Goal: Navigation & Orientation: Find specific page/section

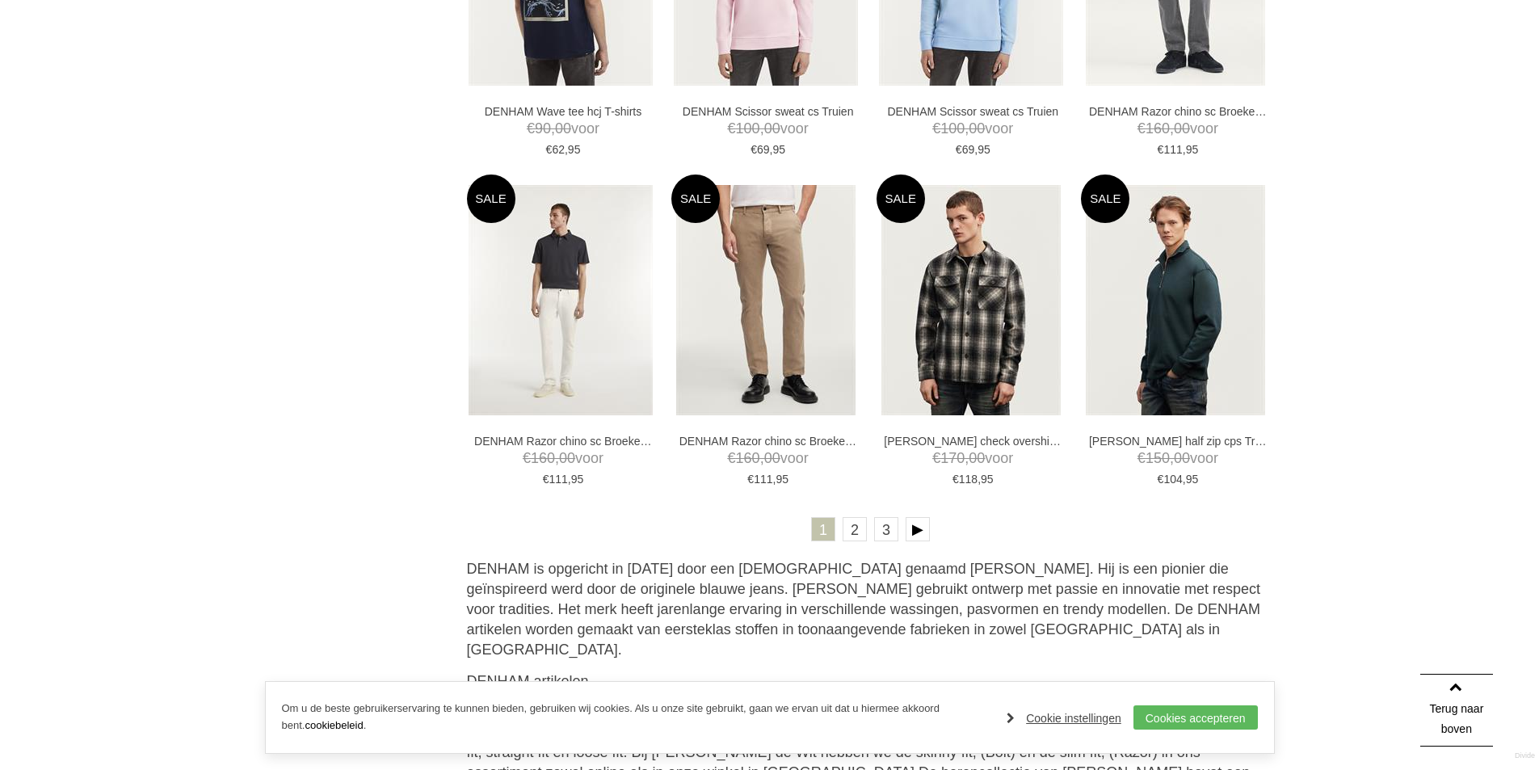
scroll to position [3151, 0]
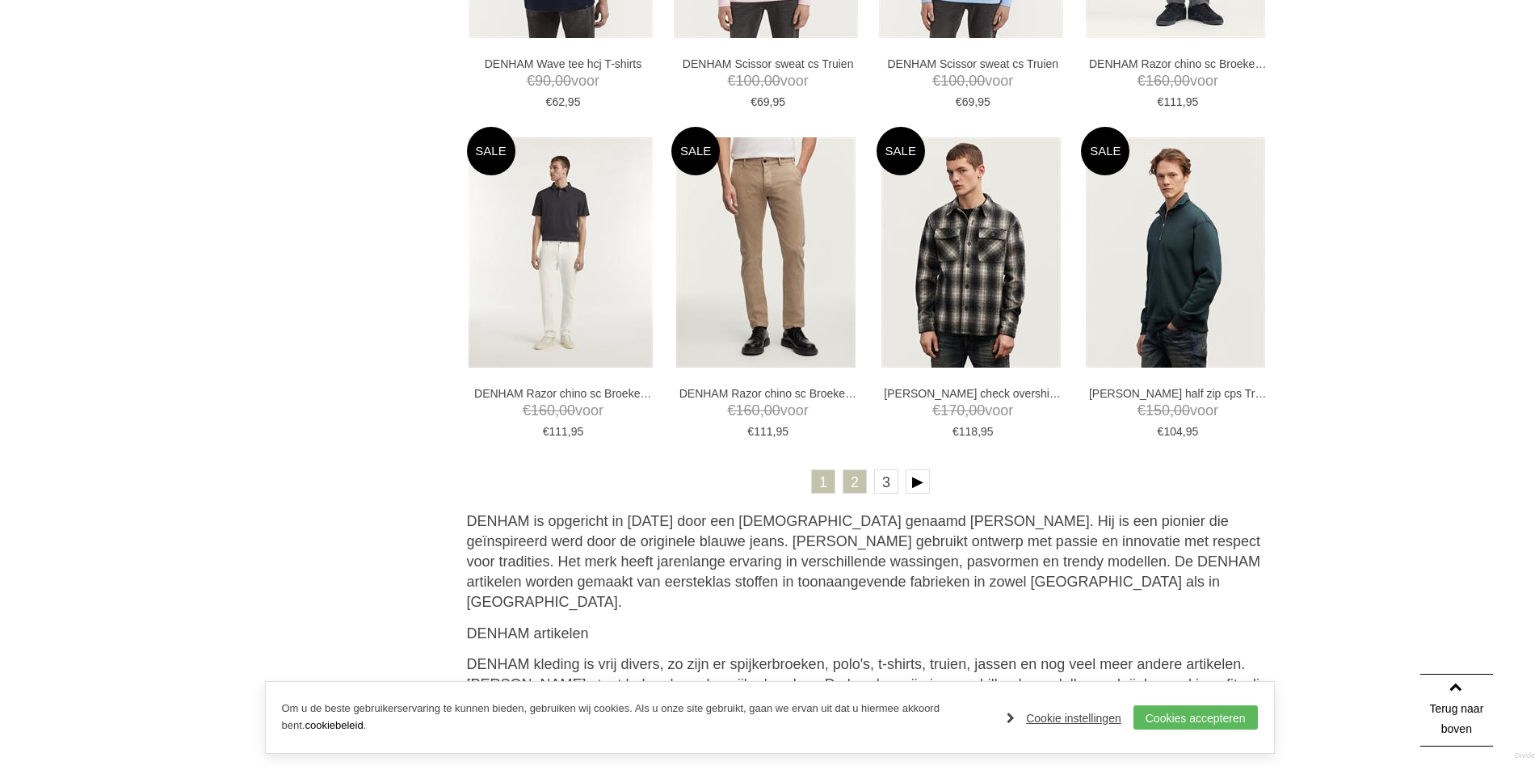
click at [860, 486] on link "2" at bounding box center [855, 481] width 24 height 24
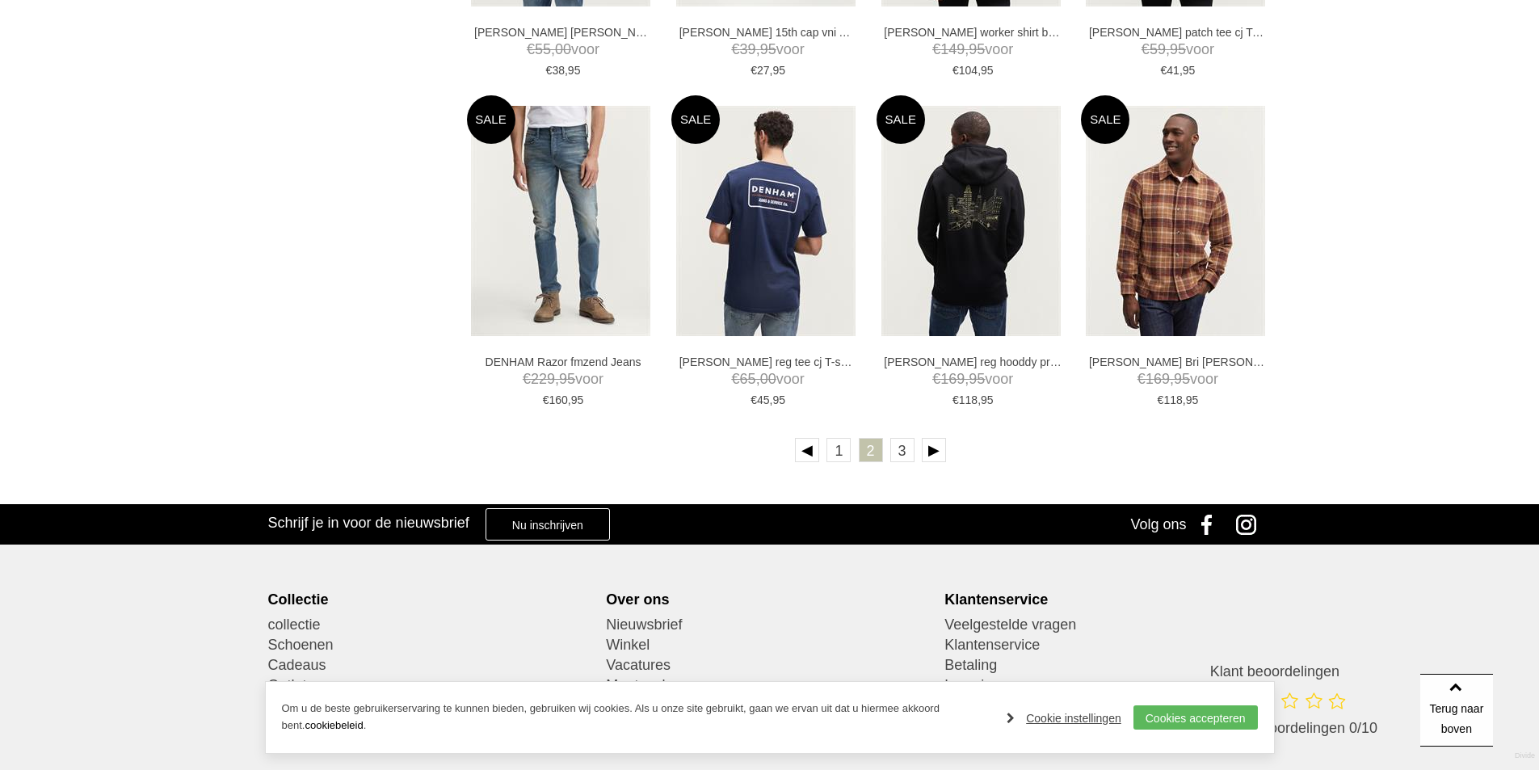
scroll to position [3231, 0]
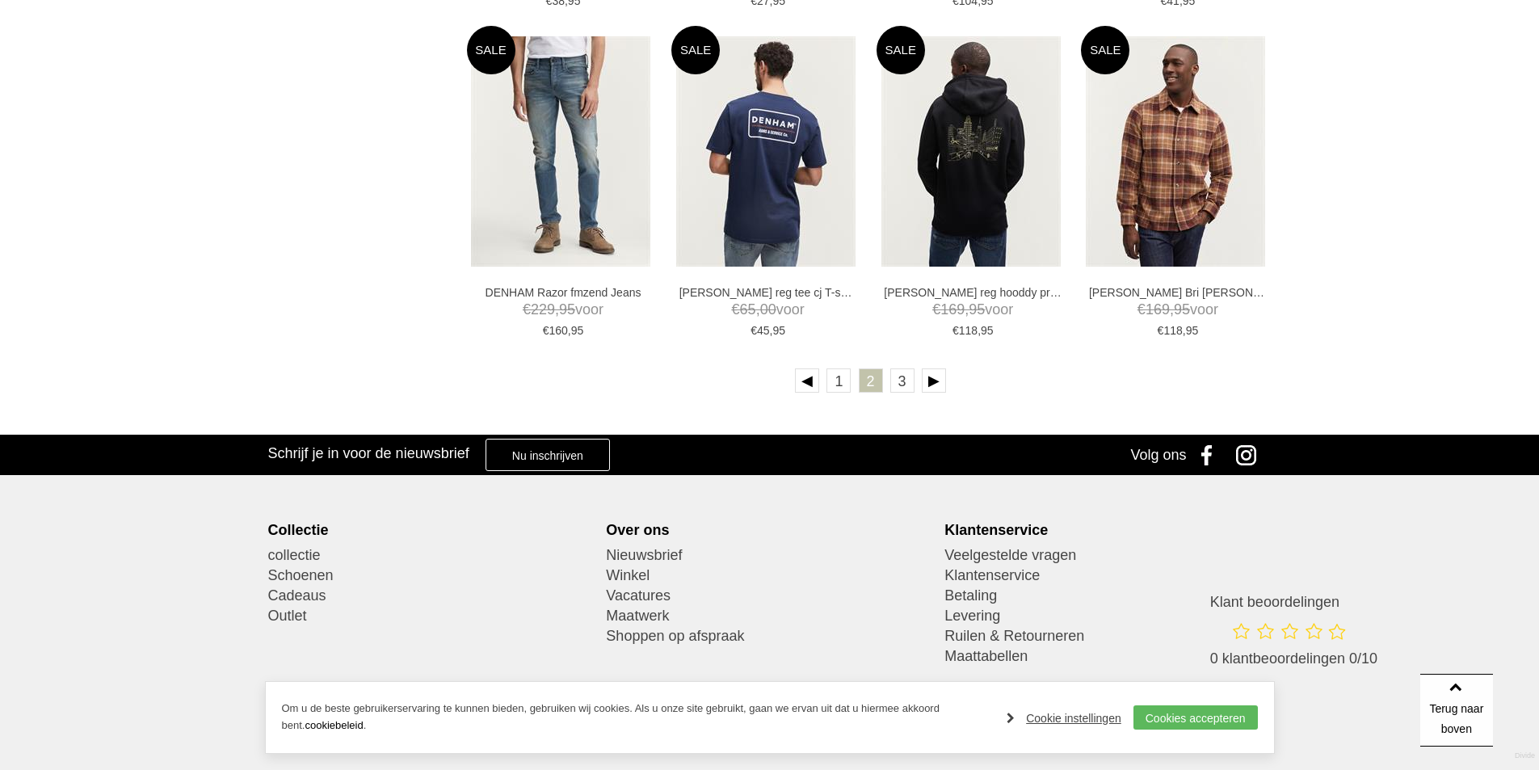
click at [914, 381] on ul "1 2 3" at bounding box center [871, 383] width 808 height 30
click at [902, 387] on link "3" at bounding box center [902, 380] width 24 height 24
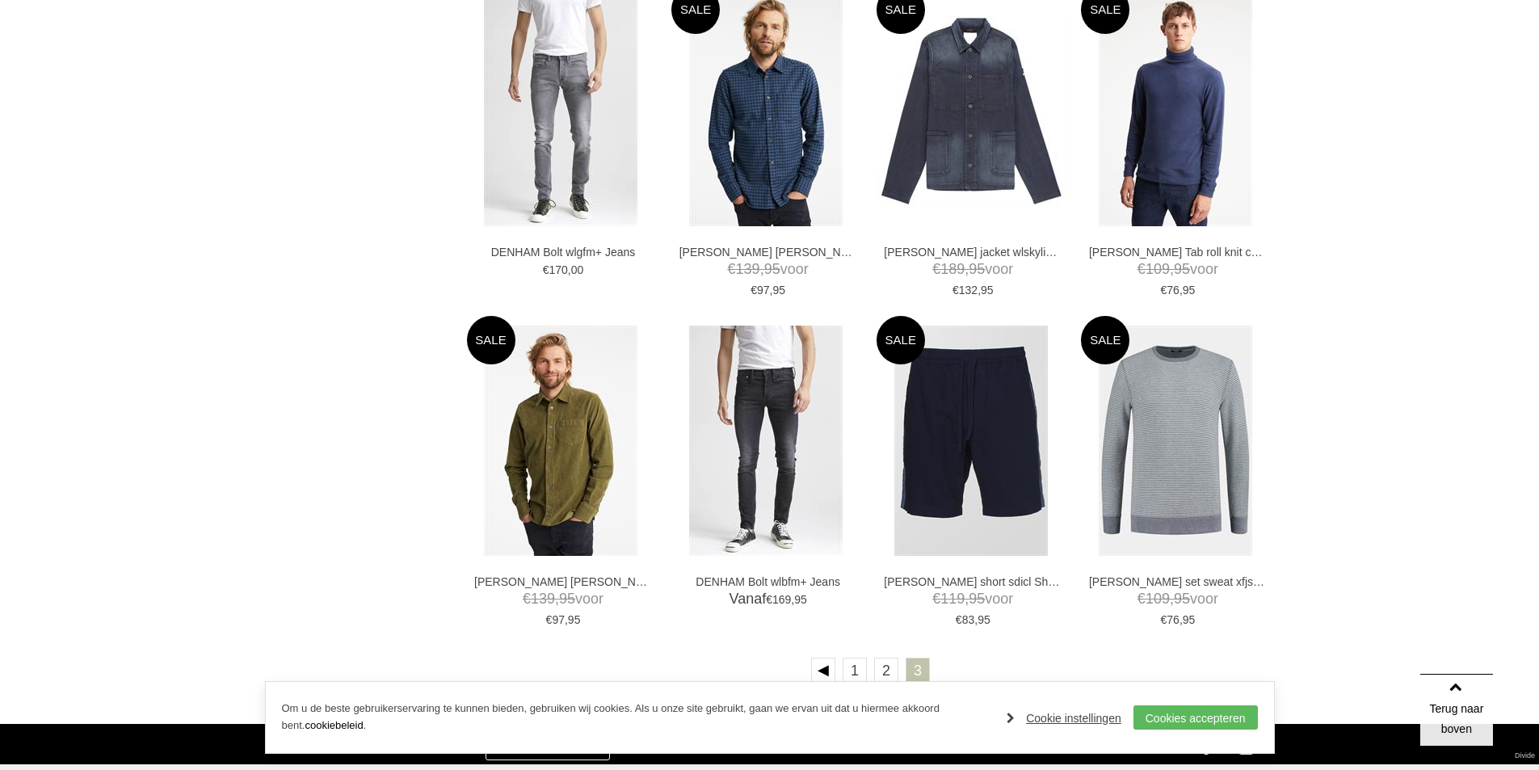
scroll to position [1680, 0]
